Goal: Check status: Check status

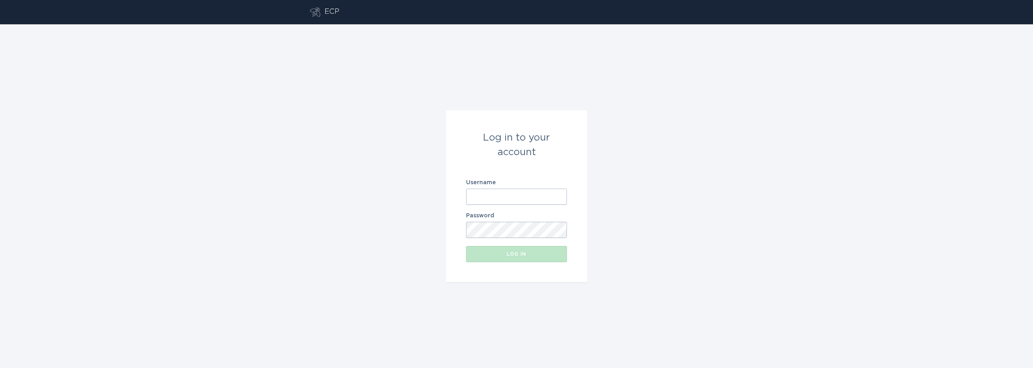
type input "[PERSON_NAME][EMAIL_ADDRESS][DOMAIN_NAME]"
click at [540, 256] on button "Log in" at bounding box center [516, 254] width 101 height 16
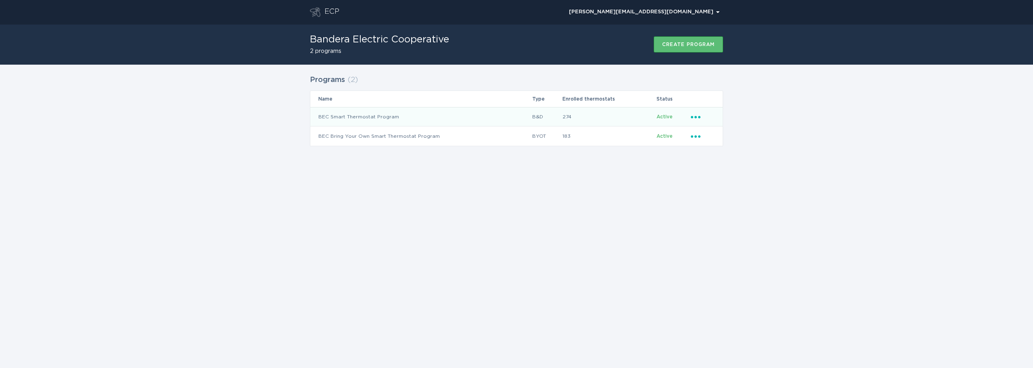
click at [445, 121] on td "BEC Smart Thermostat Program" at bounding box center [421, 116] width 222 height 19
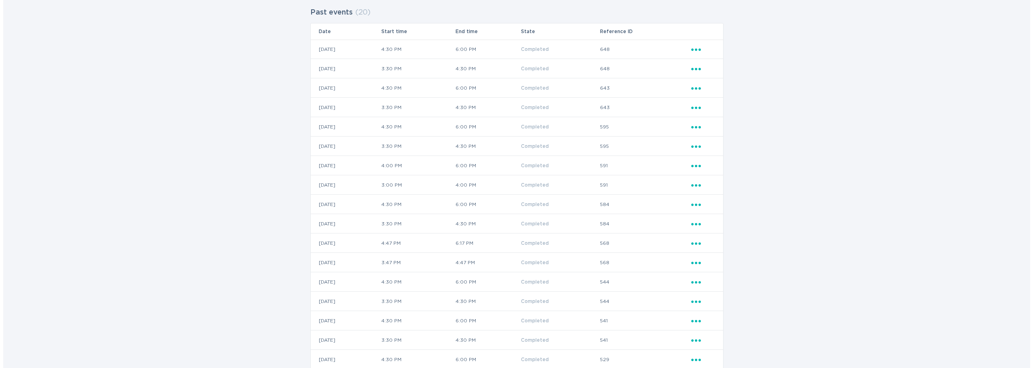
scroll to position [242, 0]
click at [694, 163] on icon "Ellipsis" at bounding box center [693, 164] width 11 height 7
click at [705, 181] on div "View event summary" at bounding box center [730, 179] width 84 height 19
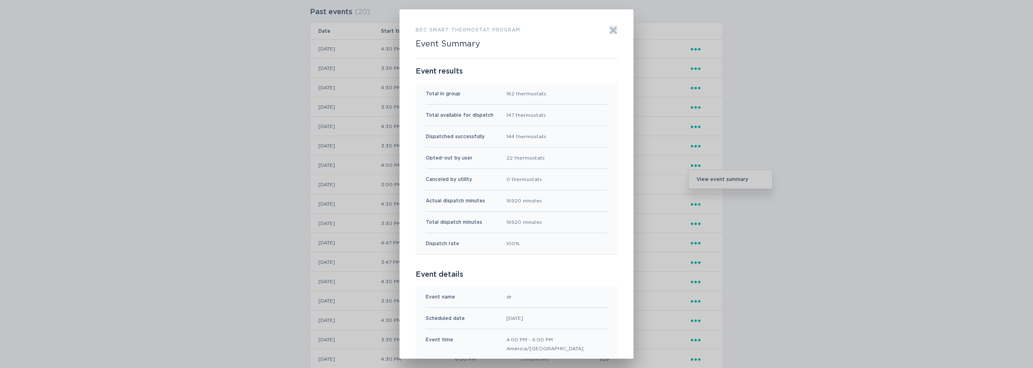
click at [840, 56] on div "BEC Smart Thermostat Program Event Summary Exit Event results Total in group 16…" at bounding box center [516, 184] width 1033 height 368
